Goal: Task Accomplishment & Management: Complete application form

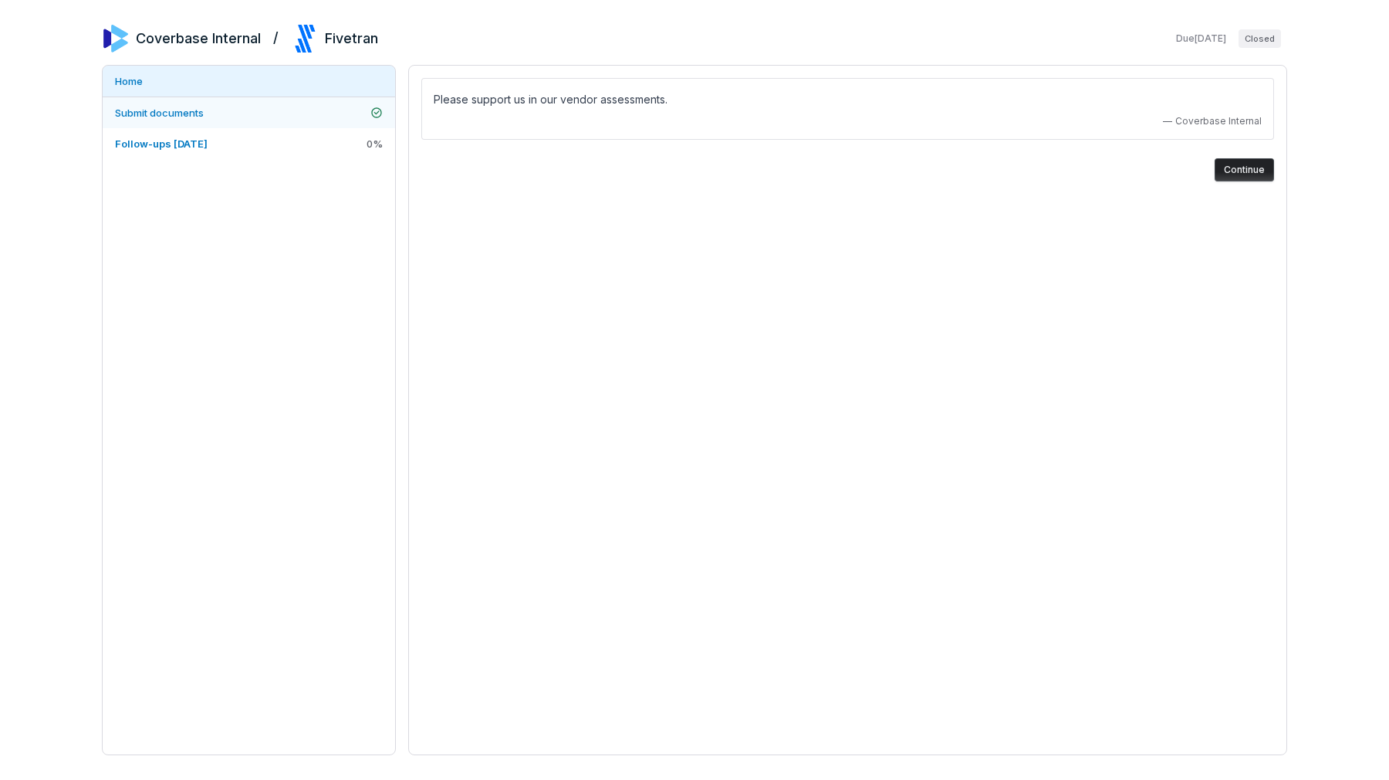
click at [269, 97] on link "Submit documents" at bounding box center [249, 112] width 293 height 31
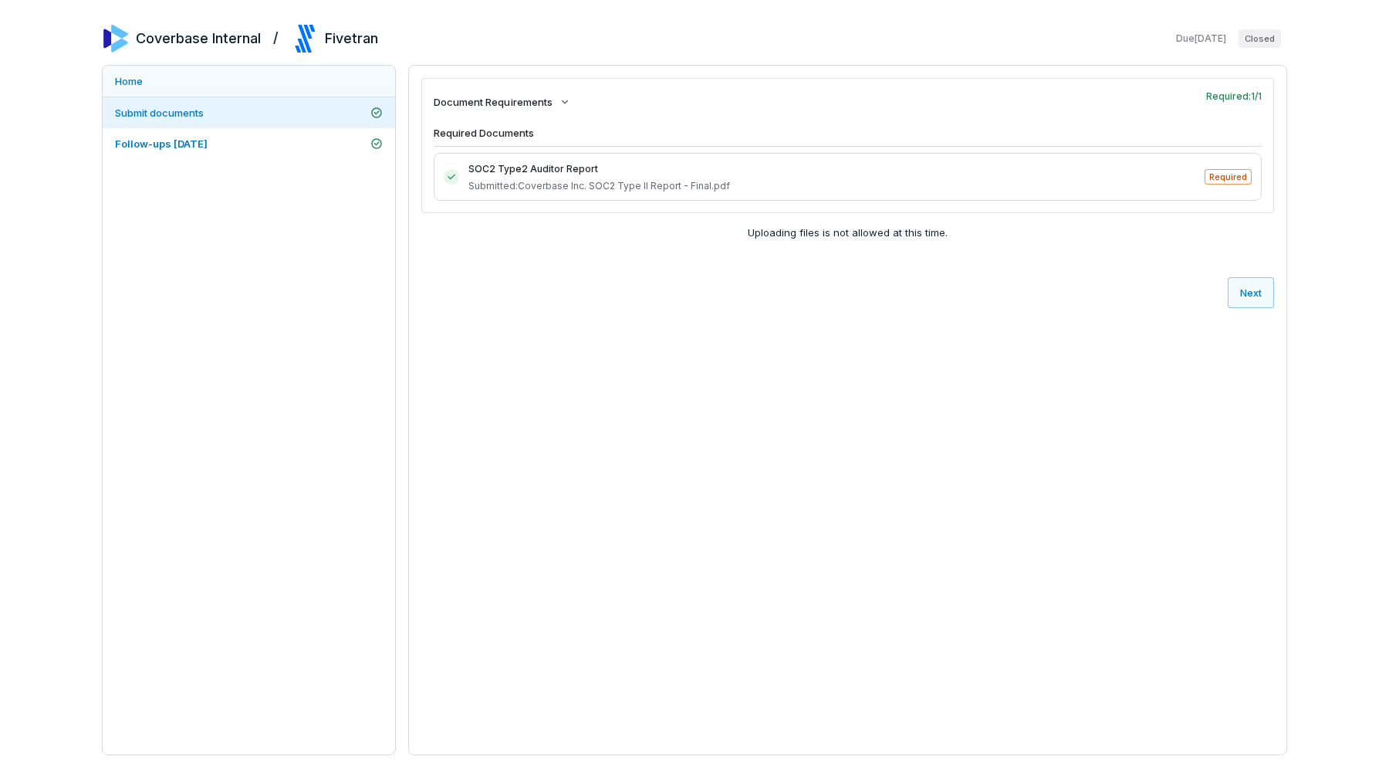
click at [259, 73] on link "Home" at bounding box center [249, 81] width 293 height 31
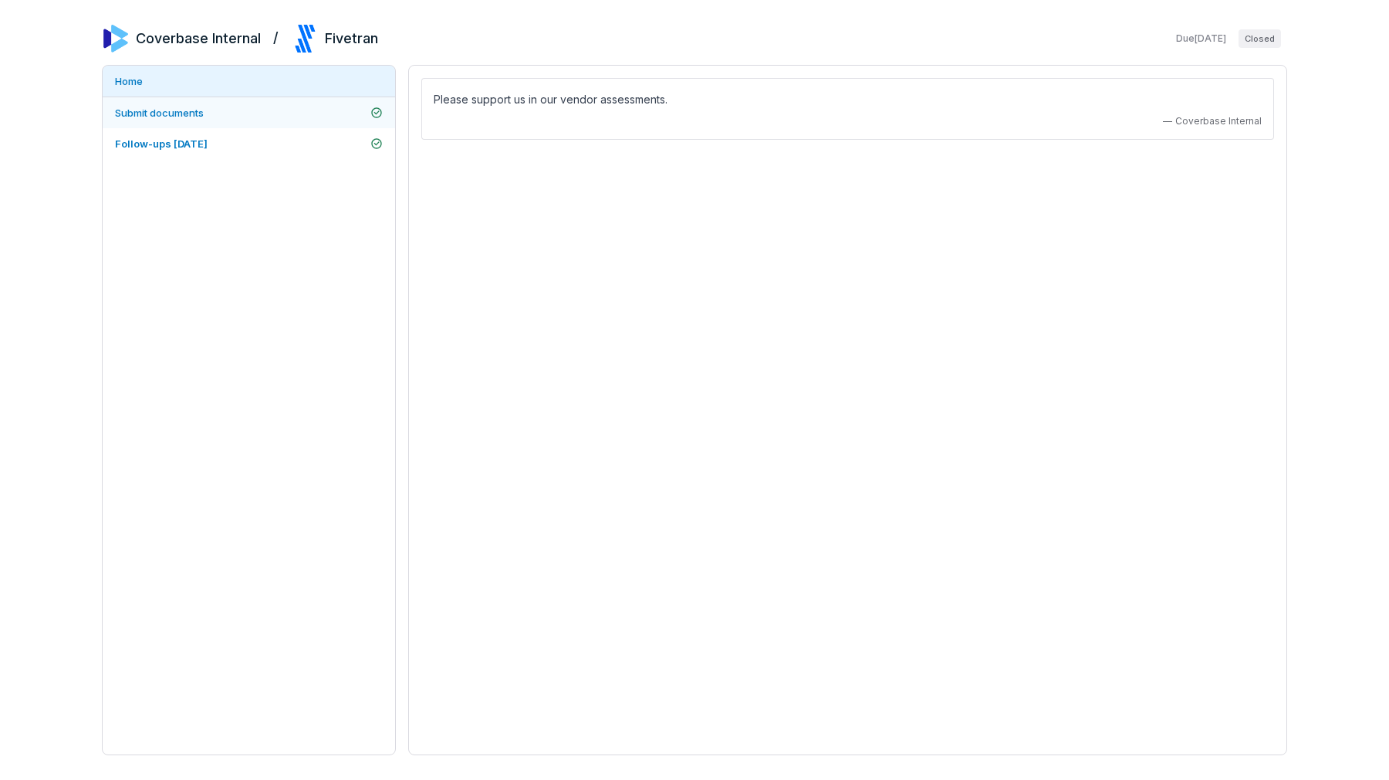
click at [291, 101] on link "Submit documents" at bounding box center [249, 112] width 293 height 31
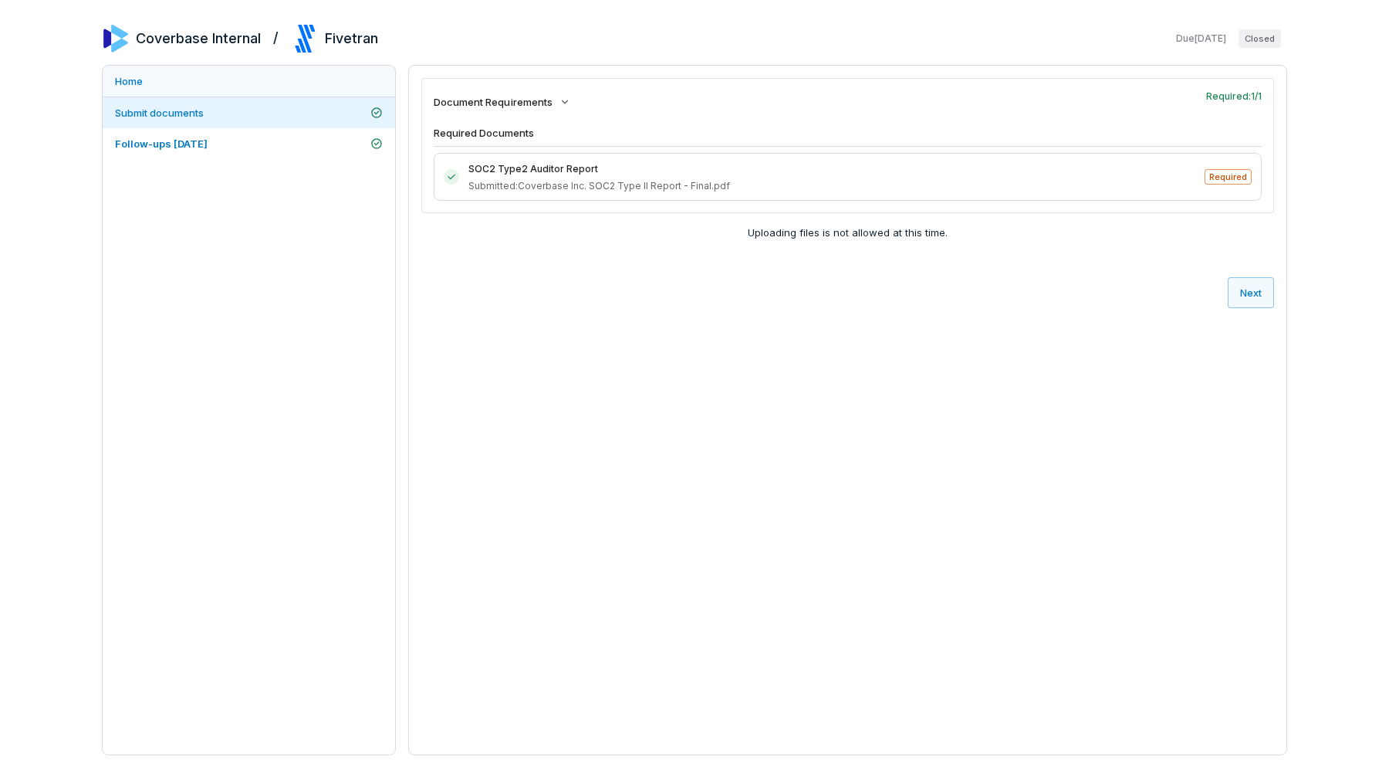
click at [283, 73] on link "Home" at bounding box center [249, 81] width 293 height 31
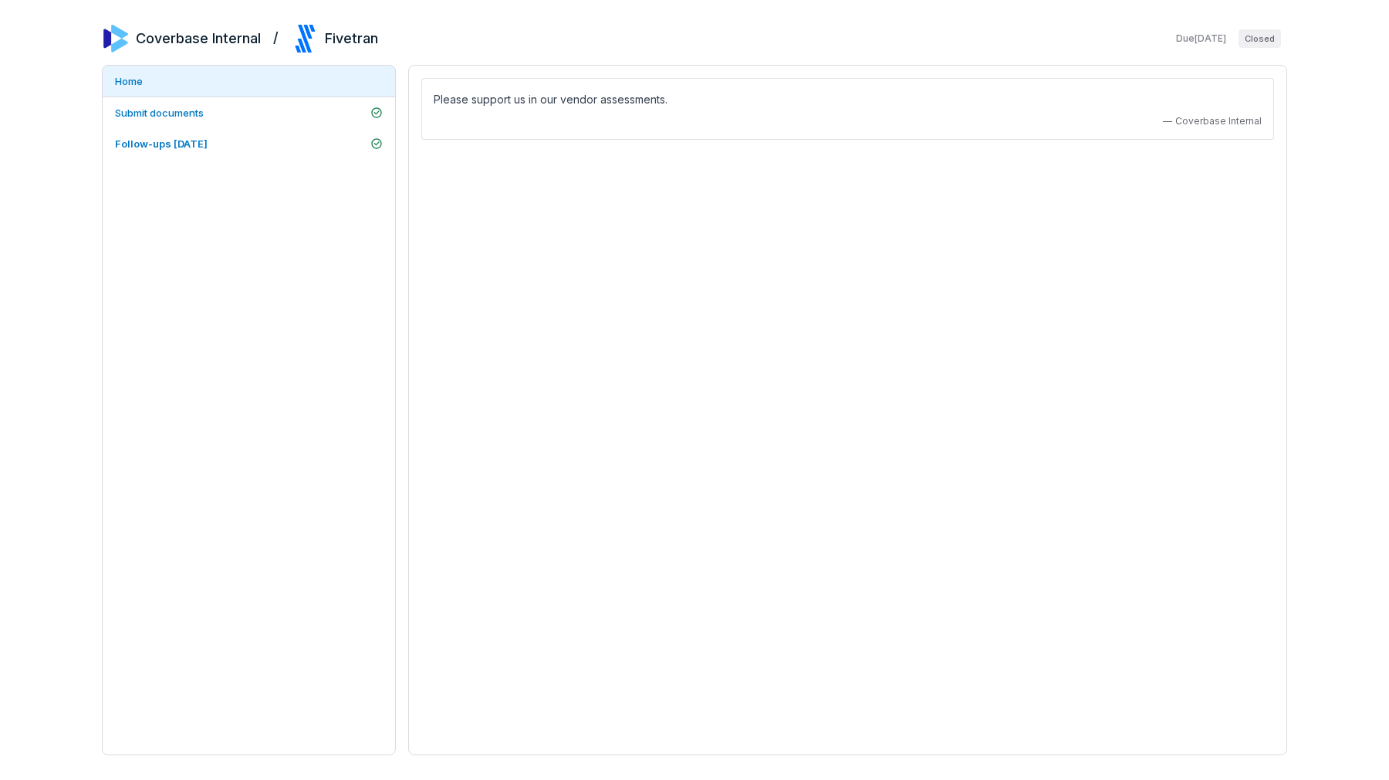
click at [411, 41] on div "Coverbase Internal / Fivetran Due [DATE] Closed" at bounding box center [695, 39] width 1186 height 28
